Goal: Information Seeking & Learning: Learn about a topic

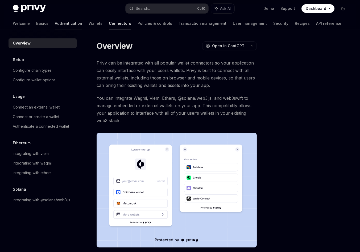
click at [55, 21] on link "Authentication" at bounding box center [68, 23] width 27 height 13
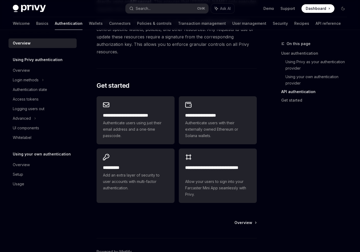
scroll to position [453, 0]
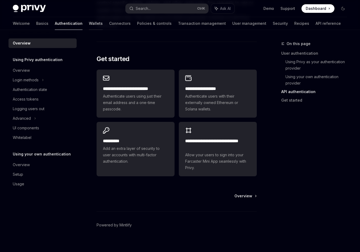
click at [89, 27] on link "Wallets" at bounding box center [96, 23] width 14 height 13
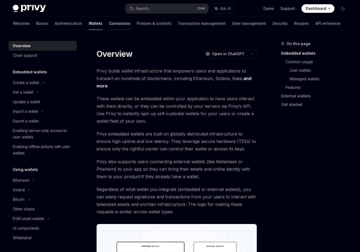
click at [109, 24] on link "Connectors" at bounding box center [120, 23] width 22 height 13
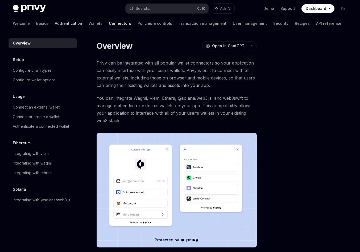
click at [55, 22] on link "Authentication" at bounding box center [68, 23] width 27 height 13
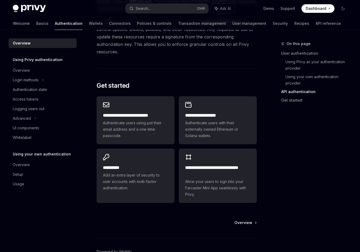
scroll to position [453, 0]
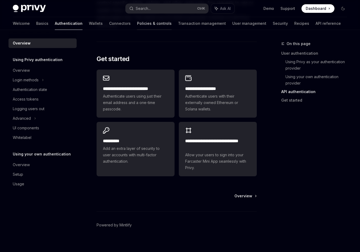
click at [137, 25] on link "Policies & controls" at bounding box center [154, 23] width 35 height 13
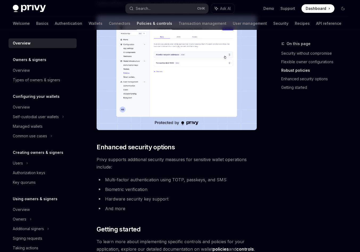
scroll to position [340, 0]
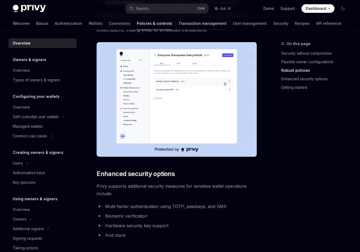
click at [179, 19] on link "Transaction management" at bounding box center [203, 23] width 48 height 13
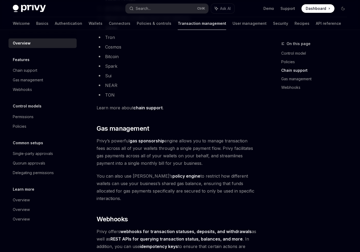
scroll to position [512, 0]
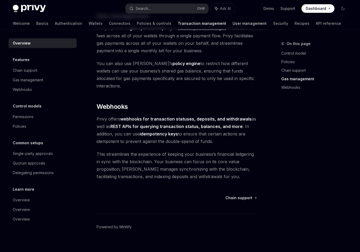
click at [233, 24] on link "User management" at bounding box center [250, 23] width 34 height 13
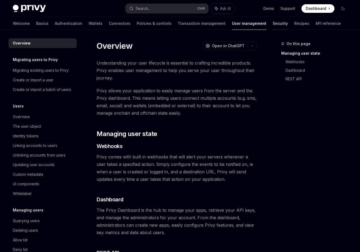
click at [273, 26] on link "Security" at bounding box center [280, 23] width 15 height 13
type textarea "*"
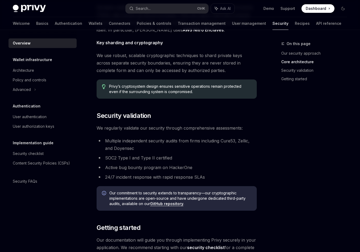
scroll to position [384, 0]
